Goal: Task Accomplishment & Management: Use online tool/utility

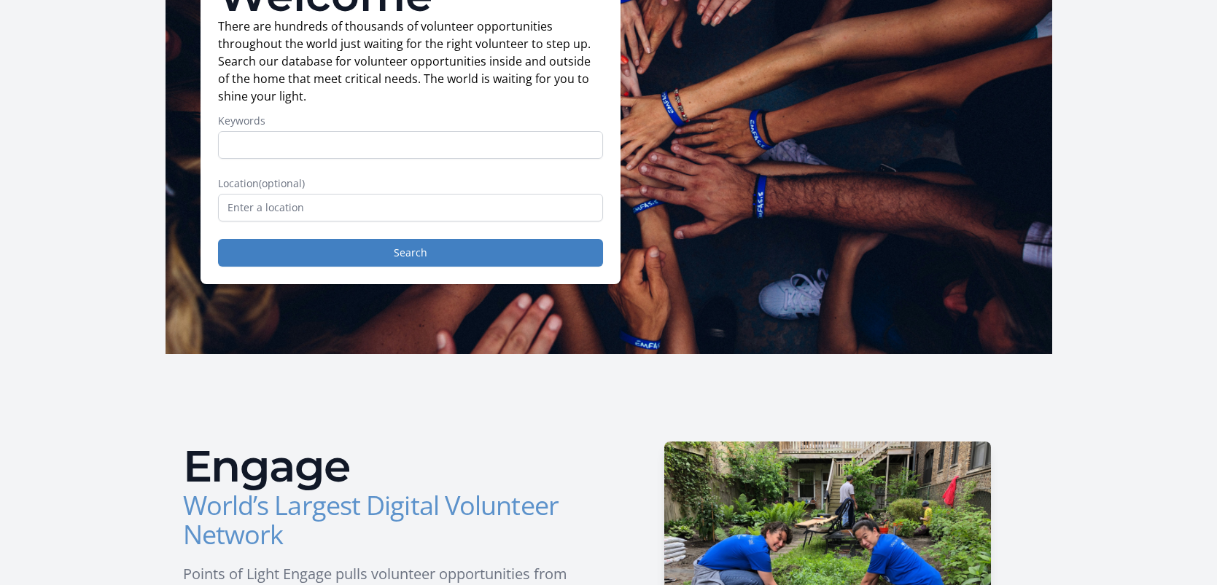
scroll to position [163, 0]
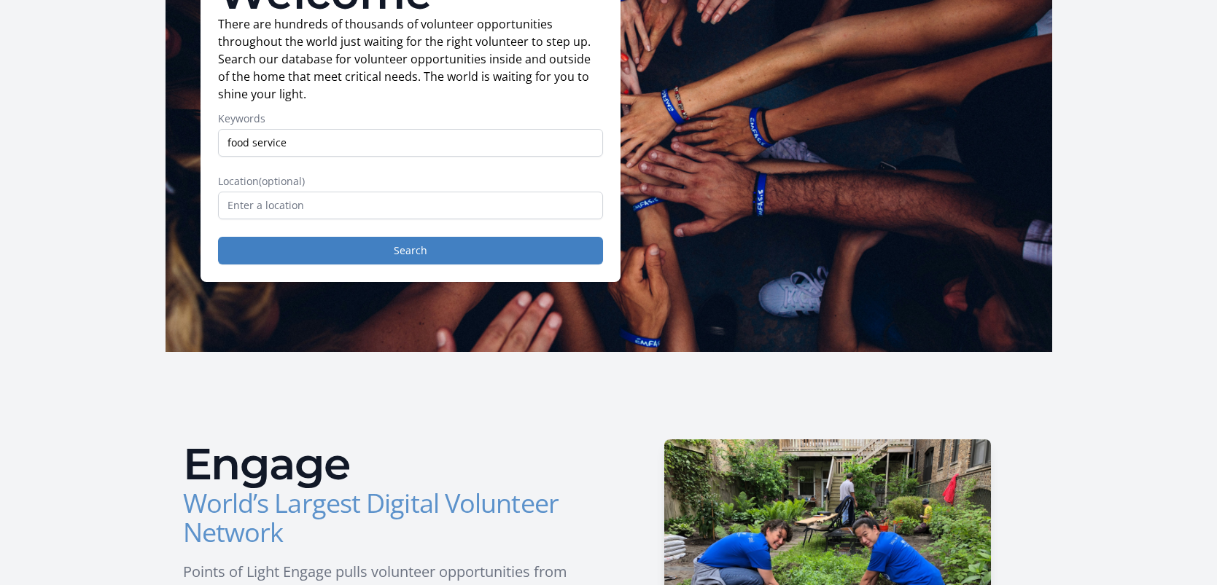
type input "food service"
click at [225, 219] on input "text" at bounding box center [410, 206] width 385 height 28
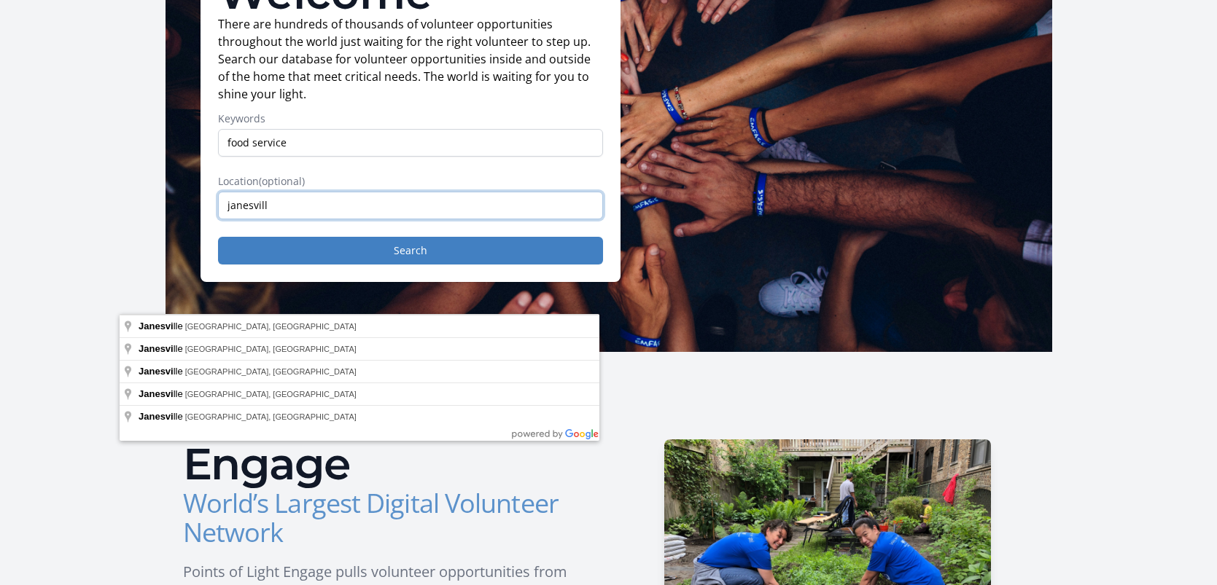
type input "janesville"
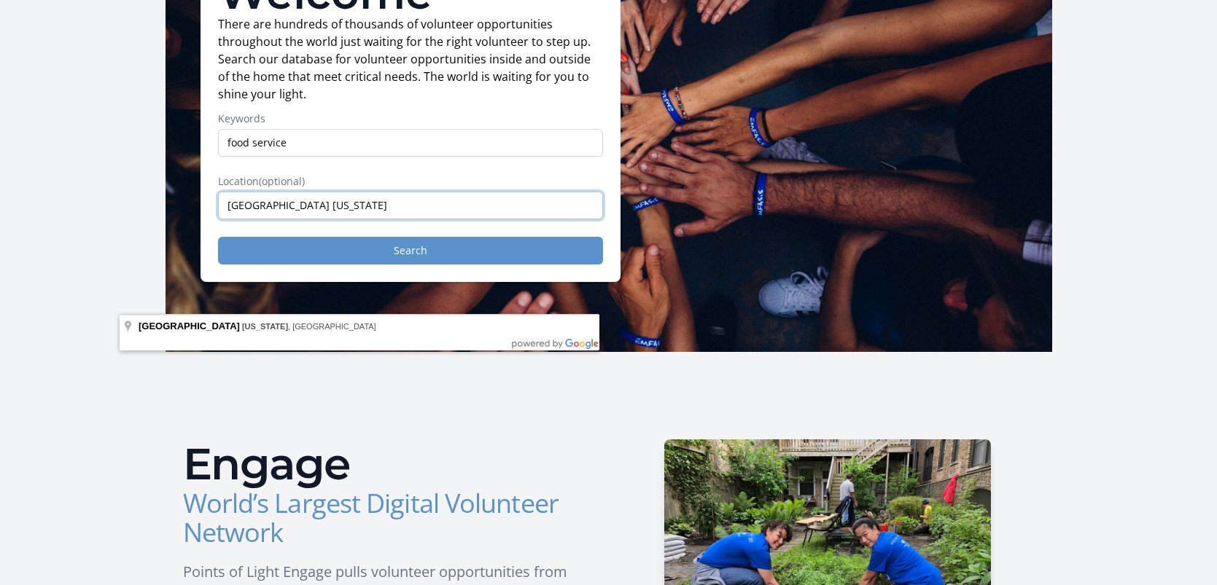
type input "Janesville wisconsin"
click at [262, 265] on button "Search" at bounding box center [410, 251] width 385 height 28
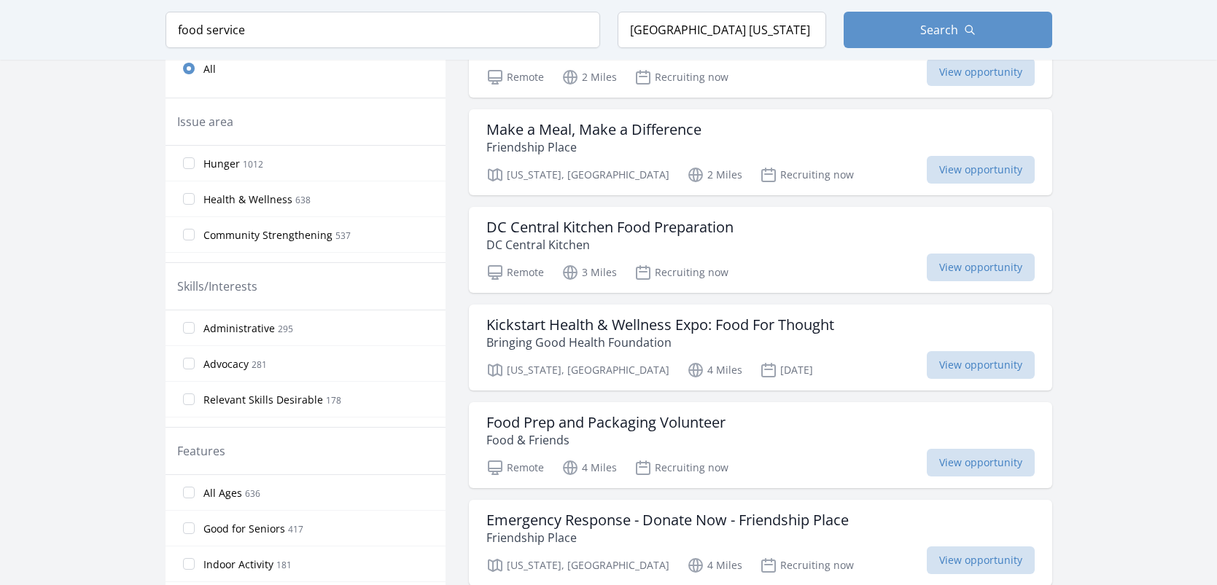
scroll to position [499, 0]
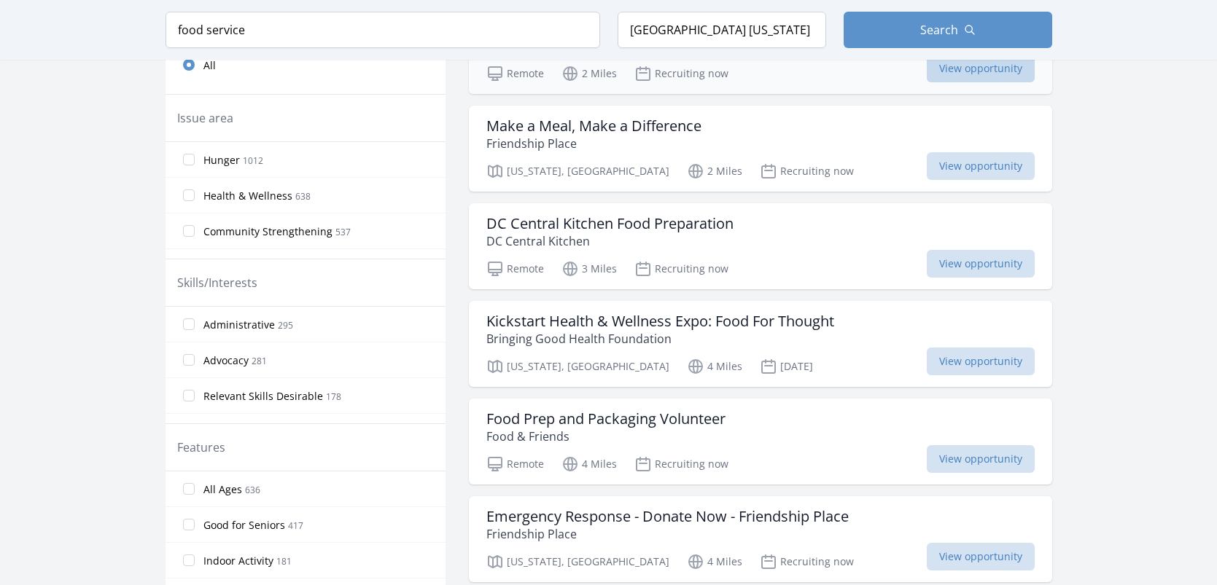
click at [1023, 82] on span "View opportunity" at bounding box center [980, 69] width 108 height 28
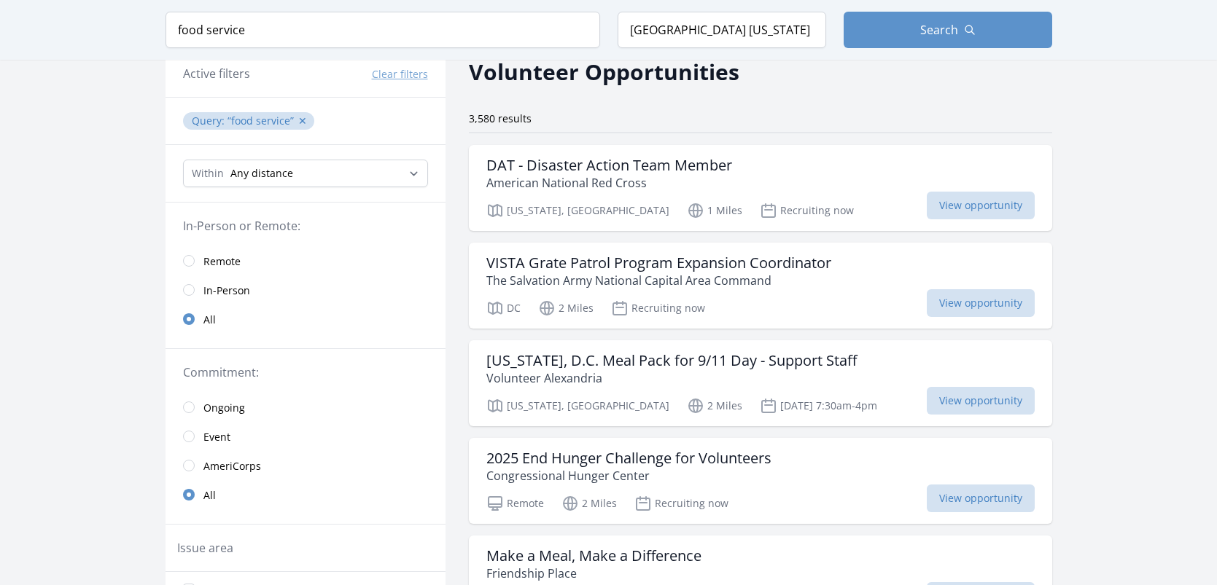
scroll to position [72, 0]
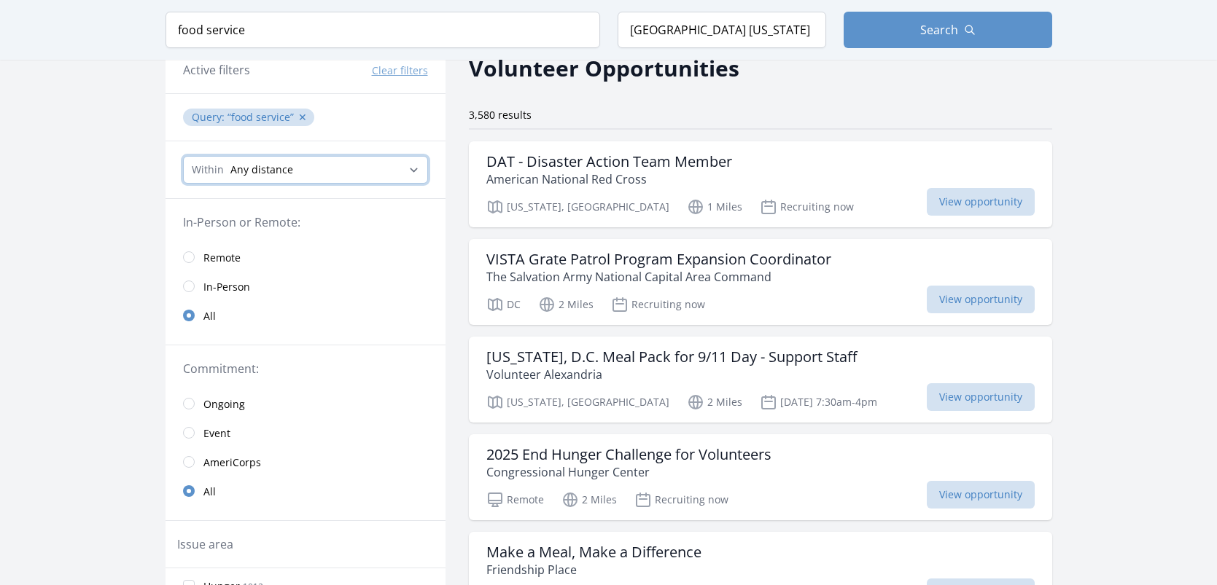
click at [364, 184] on select "Any distance , 5 Miles , 20 Miles , 50 Miles , 100 Miles" at bounding box center [305, 170] width 245 height 28
select select "32186"
click at [183, 184] on select "Any distance , 5 Miles , 20 Miles , 50 Miles , 100 Miles" at bounding box center [305, 170] width 245 height 28
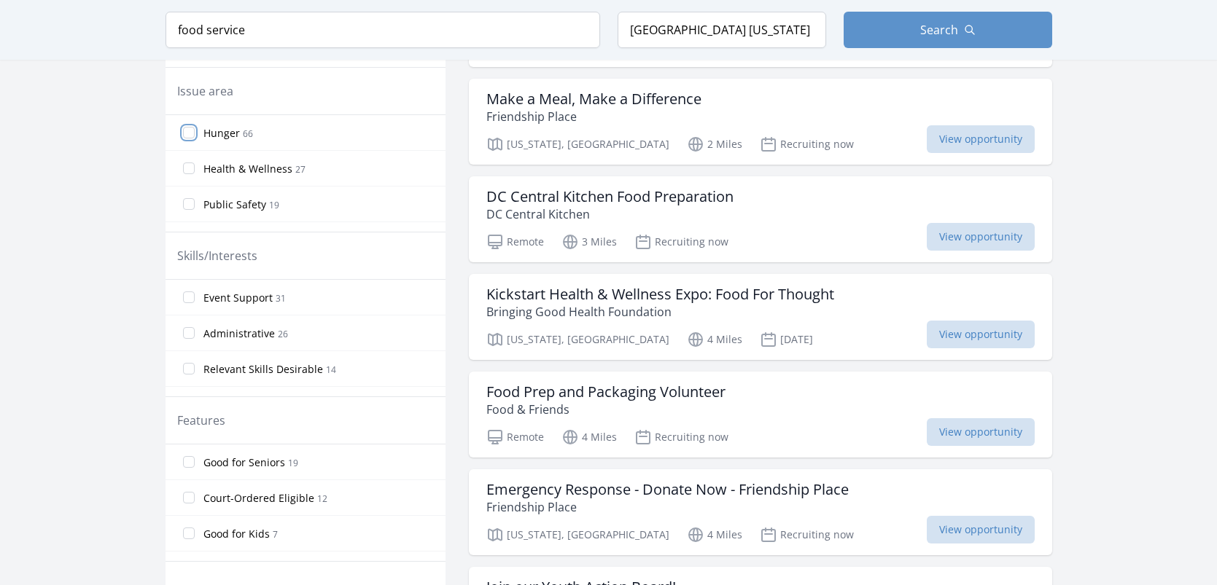
click at [183, 138] on input "Hunger 66" at bounding box center [189, 133] width 12 height 12
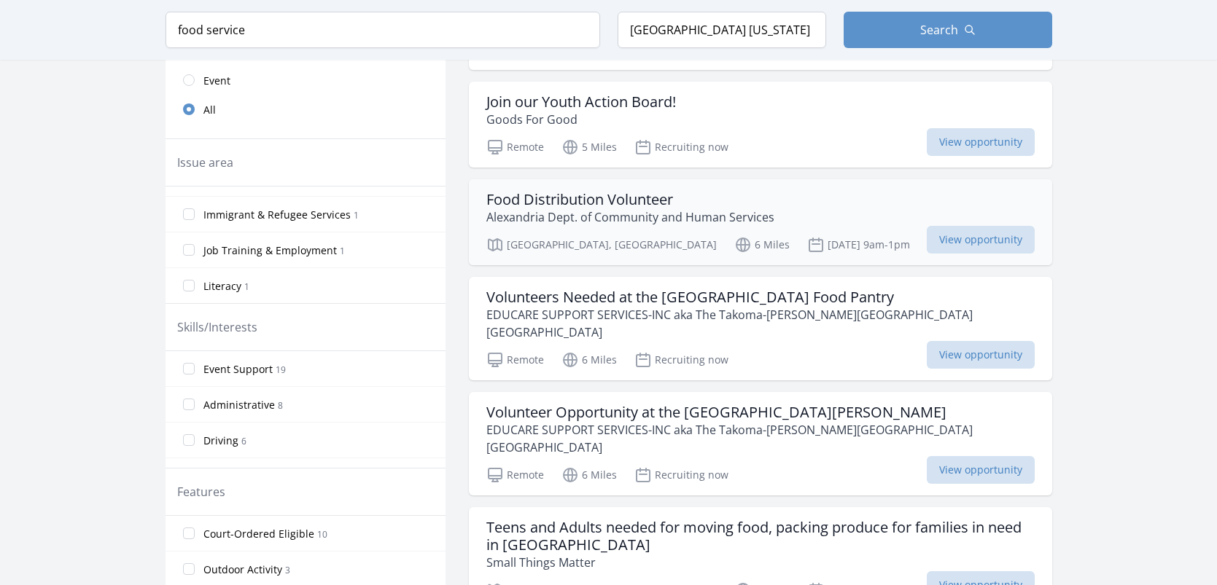
scroll to position [421, 0]
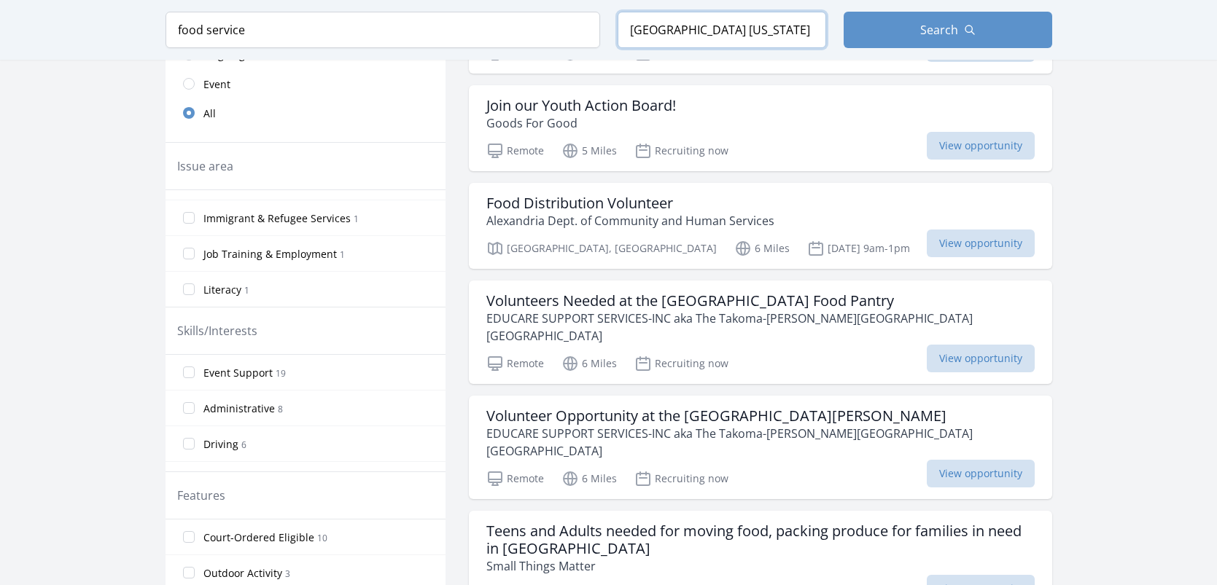
click at [697, 37] on input "Janesville wisconsin" at bounding box center [721, 30] width 208 height 36
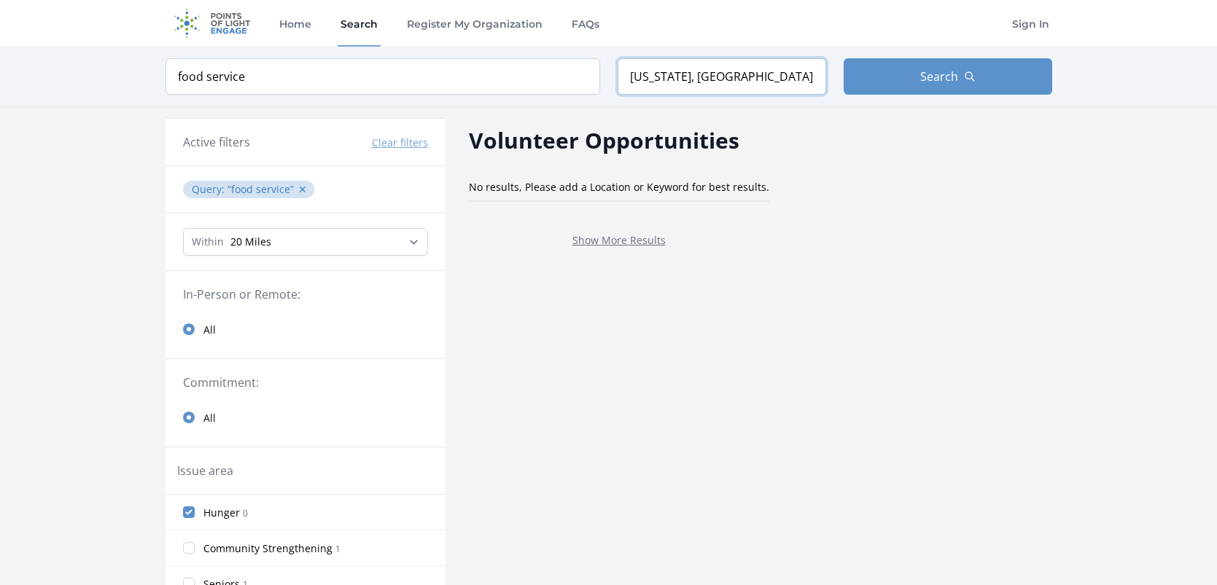
click at [628, 95] on input "Wisconsin, USA" at bounding box center [721, 76] width 208 height 36
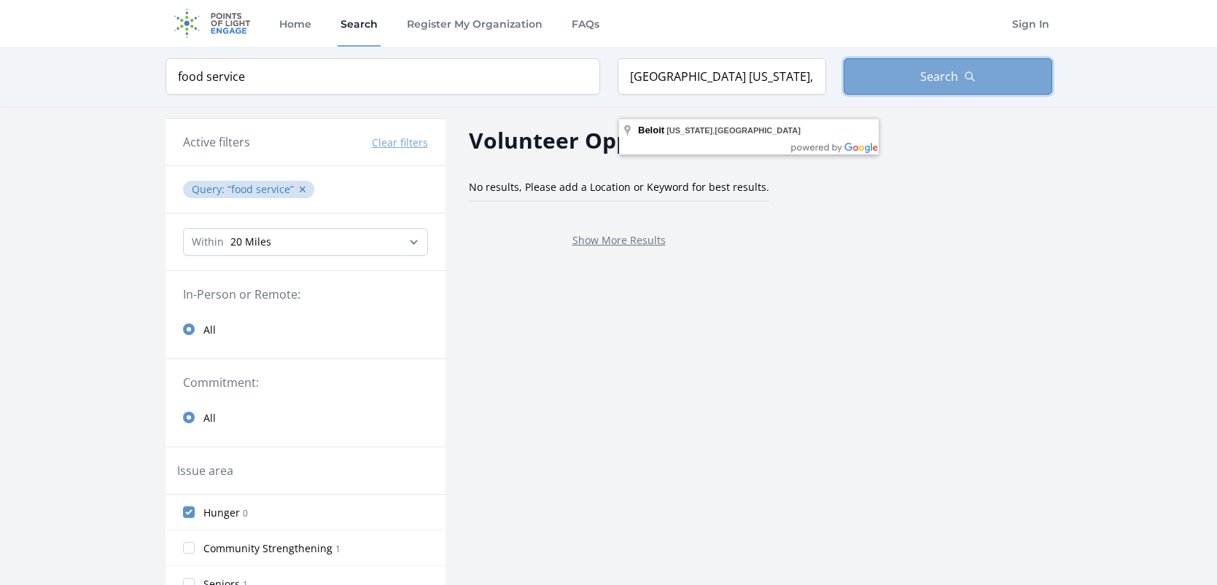
click at [958, 85] on span "Search" at bounding box center [939, 76] width 38 height 17
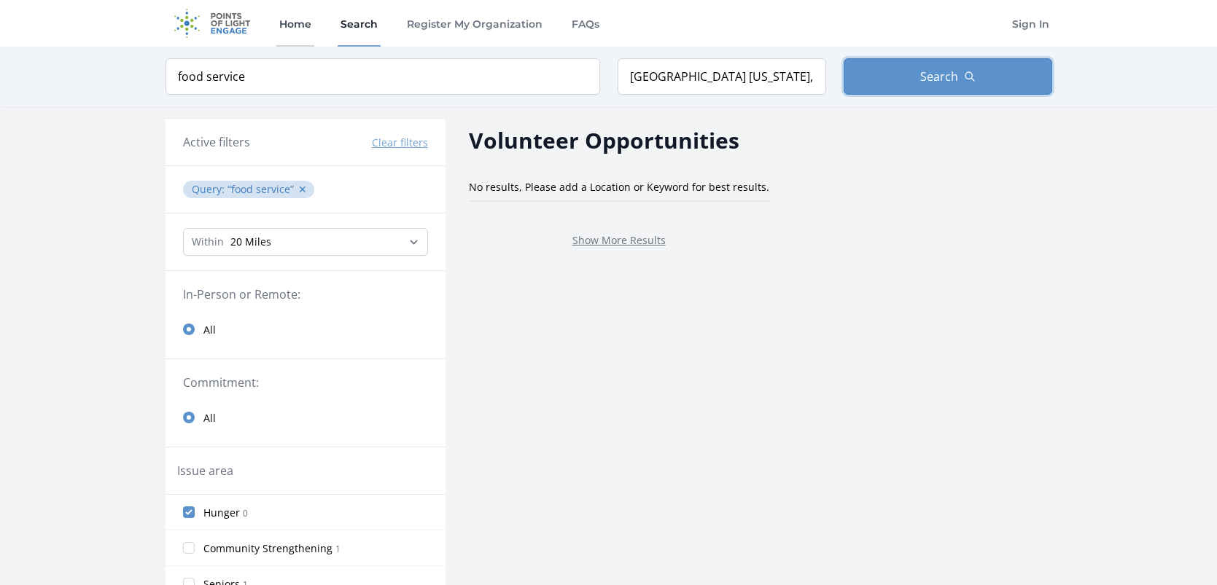
type input "Janesville wisconsin"
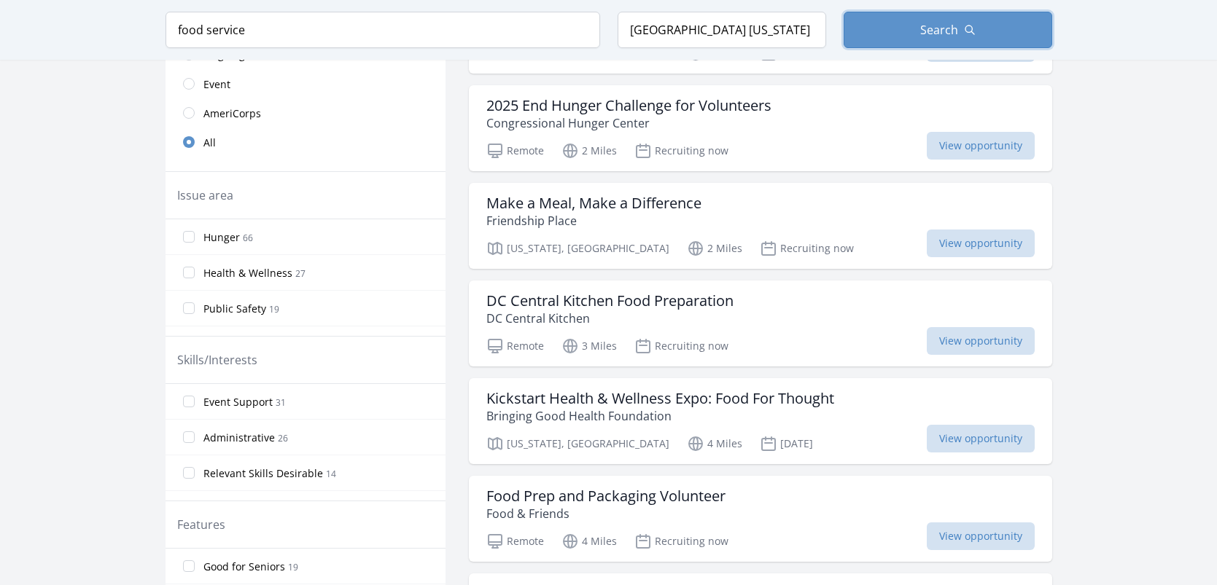
scroll to position [72, 0]
